Goal: Transaction & Acquisition: Purchase product/service

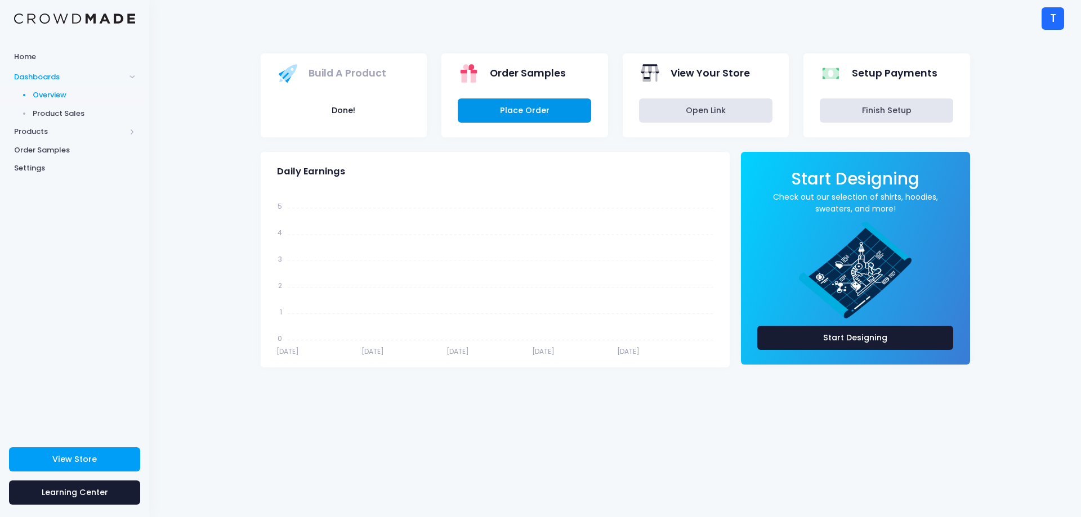
click at [535, 106] on link "Place Order" at bounding box center [524, 111] width 133 height 24
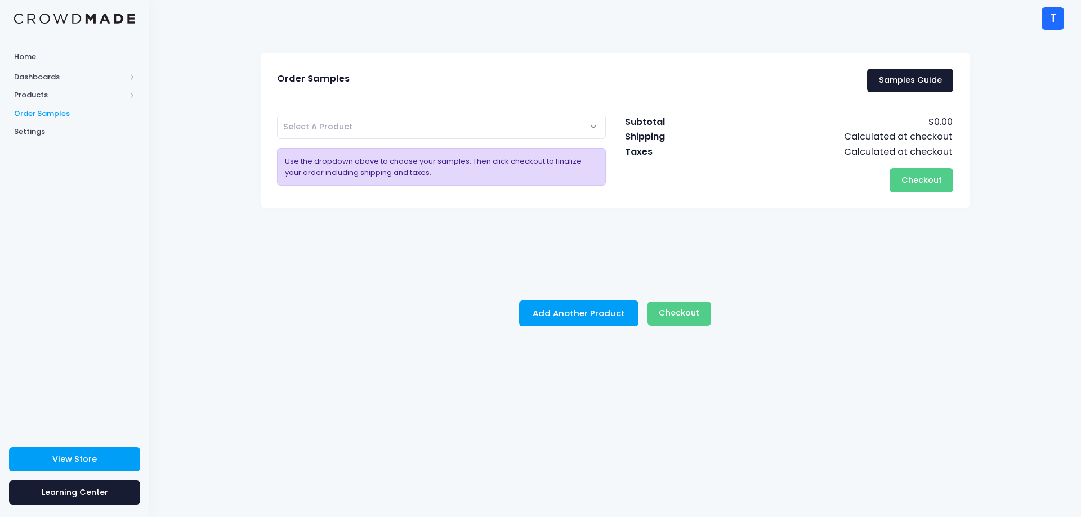
click at [546, 141] on div "Bacon Pin Buttons Select A Product Use the dropdown above to choose your sample…" at bounding box center [441, 154] width 347 height 78
click at [574, 132] on span "Select A Product" at bounding box center [441, 127] width 329 height 24
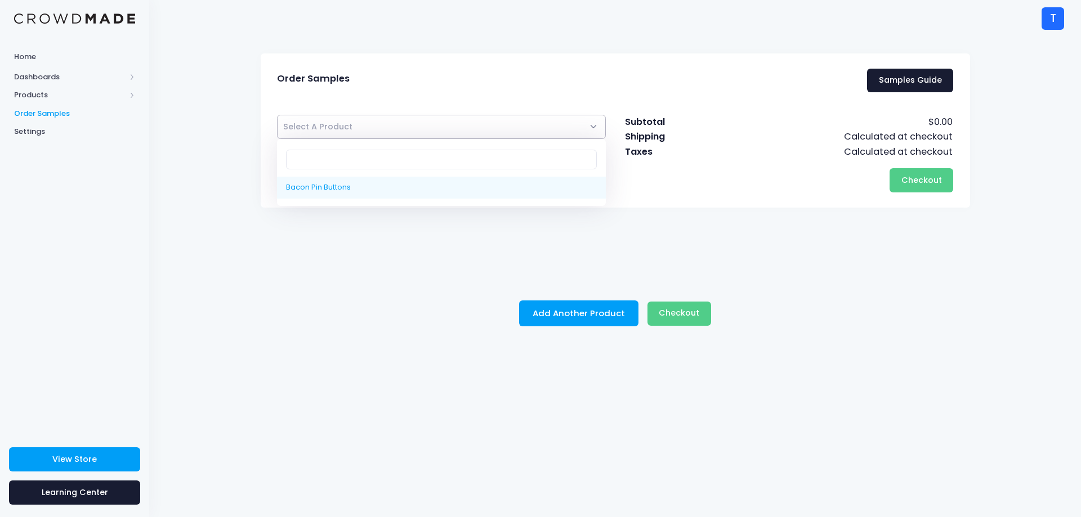
select select "10222633058578"
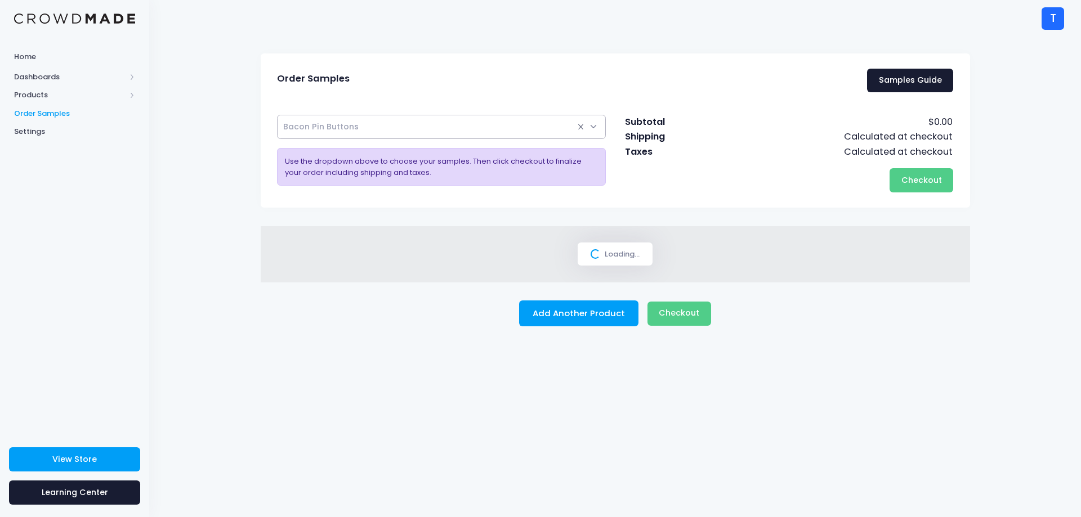
select select
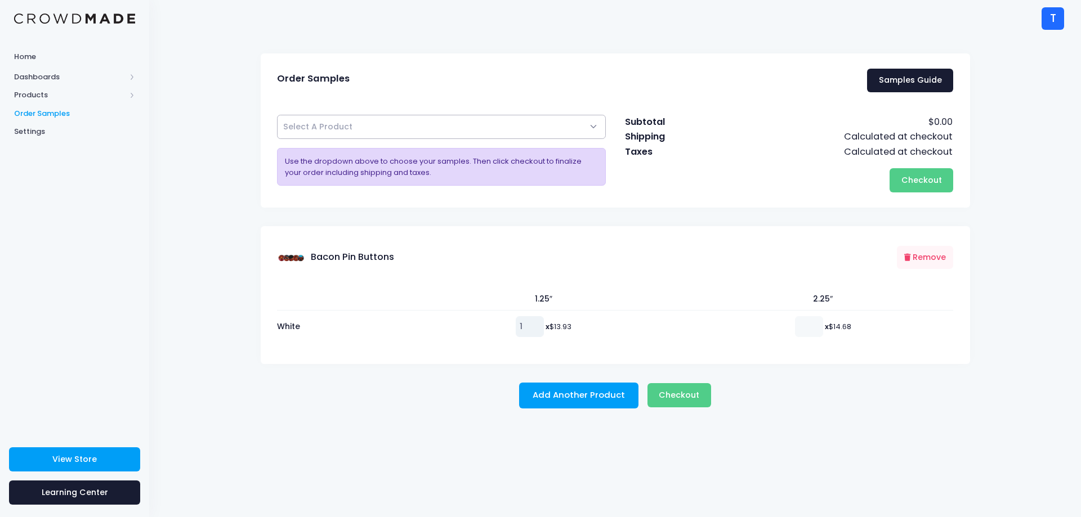
type input "1"
click at [530, 323] on input "1" at bounding box center [530, 326] width 28 height 20
type input "1"
click at [812, 323] on input "1" at bounding box center [809, 326] width 28 height 20
click at [679, 395] on span "Checkout" at bounding box center [679, 395] width 41 height 11
